Goal: Task Accomplishment & Management: Complete application form

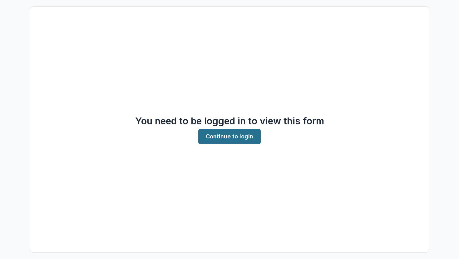
click at [224, 136] on link "Continue to login" at bounding box center [229, 136] width 62 height 15
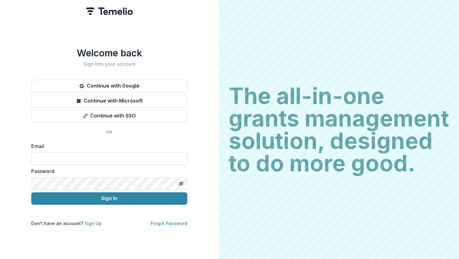
click at [126, 155] on input at bounding box center [109, 159] width 156 height 12
type input "*"
type input "**********"
click at [31, 192] on button "Sign In" at bounding box center [109, 198] width 156 height 12
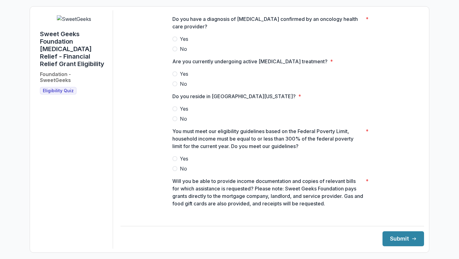
click at [175, 41] on span at bounding box center [174, 38] width 5 height 5
click at [176, 76] on span at bounding box center [174, 73] width 5 height 5
click at [175, 111] on span at bounding box center [174, 108] width 5 height 5
click at [176, 163] on label "Yes" at bounding box center [272, 158] width 200 height 7
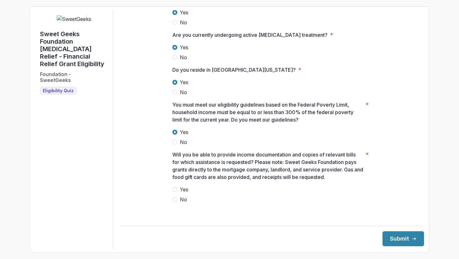
click at [174, 192] on span at bounding box center [174, 189] width 5 height 5
click at [400, 239] on button "Submit" at bounding box center [402, 238] width 41 height 15
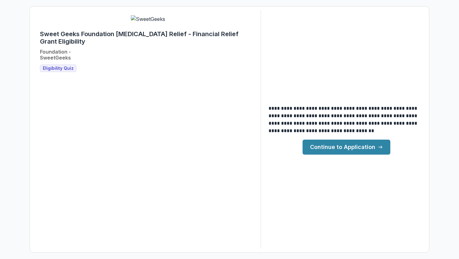
click at [359, 147] on link "Continue to Application" at bounding box center [346, 147] width 88 height 15
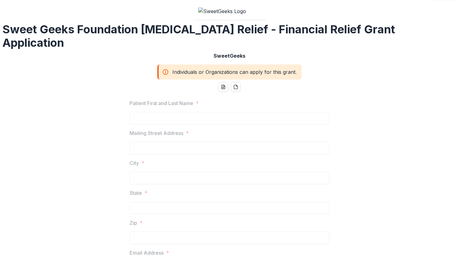
scroll to position [16, 0]
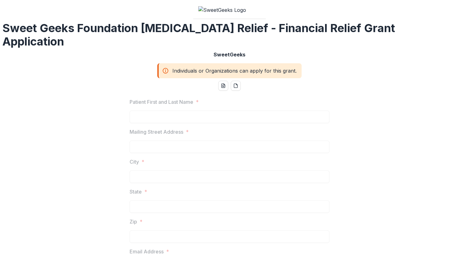
click at [209, 78] on div "Individuals or Organizations can apply for this grant." at bounding box center [229, 70] width 144 height 15
click at [244, 48] on h2 "Sweet Geeks Foundation Cancer Relief - Financial Relief Grant Application" at bounding box center [229, 35] width 454 height 27
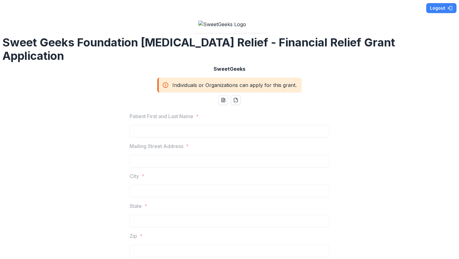
scroll to position [0, 0]
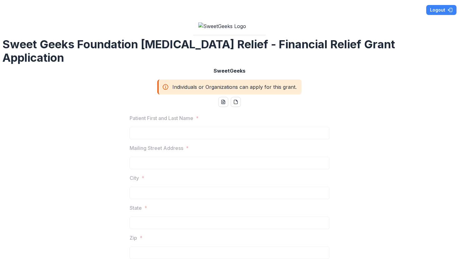
click at [206, 95] on div "Individuals or Organizations can apply for this grant." at bounding box center [229, 87] width 144 height 15
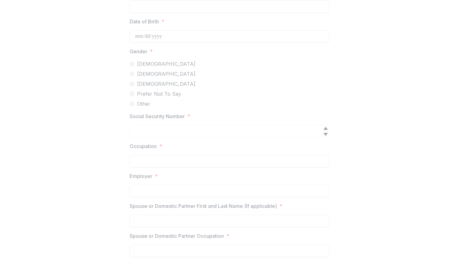
scroll to position [148, 0]
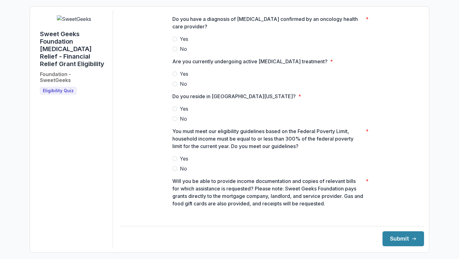
click at [174, 41] on span at bounding box center [174, 38] width 5 height 5
click at [176, 76] on span at bounding box center [174, 73] width 5 height 5
click at [174, 111] on span at bounding box center [174, 108] width 5 height 5
click at [175, 161] on span at bounding box center [174, 158] width 5 height 5
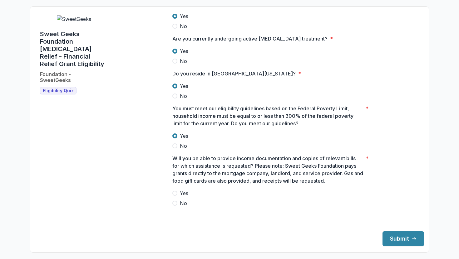
scroll to position [27, 0]
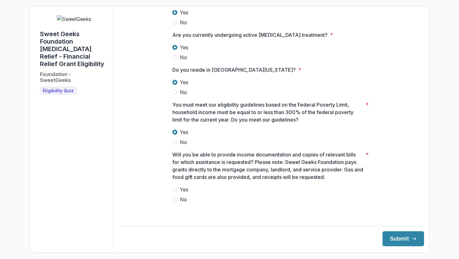
click at [174, 192] on span at bounding box center [174, 189] width 5 height 5
click at [387, 237] on button "Submit" at bounding box center [402, 238] width 41 height 15
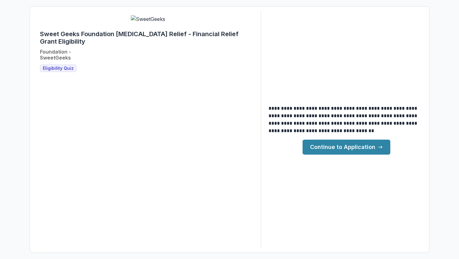
click at [323, 143] on link "Continue to Application" at bounding box center [346, 147] width 88 height 15
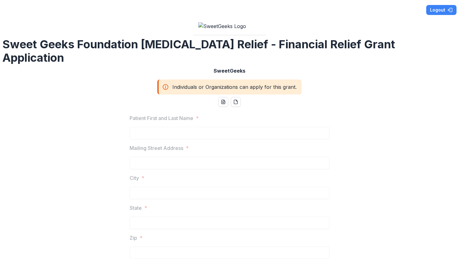
click at [270, 95] on div "Individuals or Organizations can apply for this grant." at bounding box center [229, 87] width 144 height 15
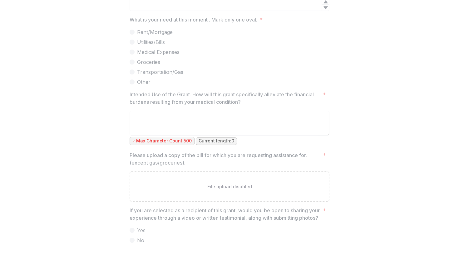
scroll to position [1230, 0]
click at [177, 138] on p "Max Character Count: 500" at bounding box center [164, 140] width 56 height 5
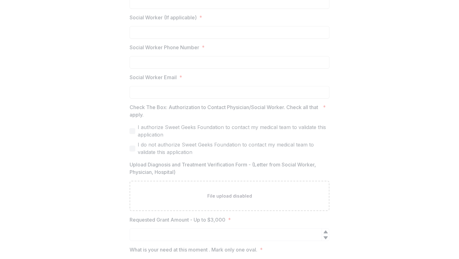
click at [174, 81] on p "Social Worker Email" at bounding box center [152, 77] width 47 height 7
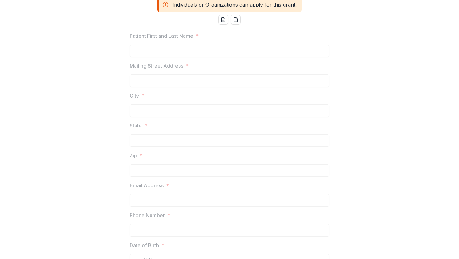
scroll to position [0, 0]
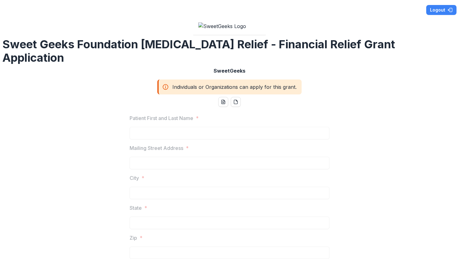
click at [175, 95] on div "Individuals or Organizations can apply for this grant." at bounding box center [229, 87] width 144 height 15
click at [165, 89] on line at bounding box center [165, 88] width 0 height 2
click at [201, 95] on div "Individuals or Organizations can apply for this grant." at bounding box center [229, 87] width 144 height 15
